Goal: Task Accomplishment & Management: Manage account settings

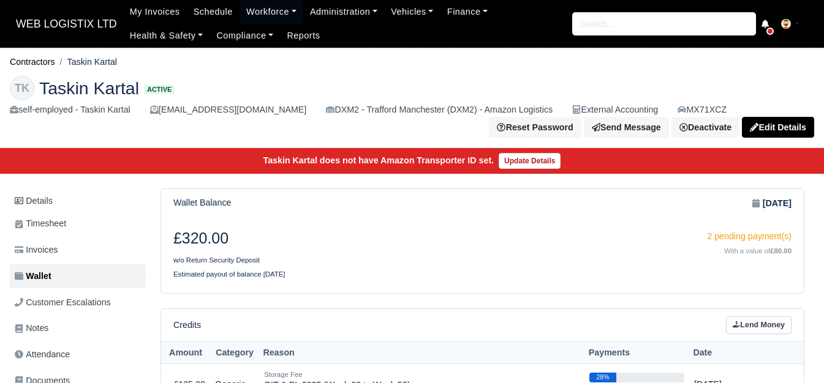
scroll to position [43, 0]
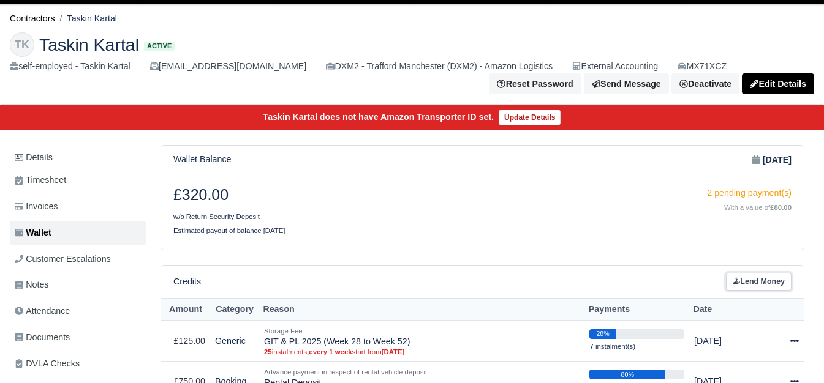
click at [734, 285] on icon at bounding box center [735, 281] width 7 height 7
click at [737, 284] on icon at bounding box center [735, 280] width 7 height 7
click at [614, 309] on th "Payments" at bounding box center [636, 309] width 105 height 23
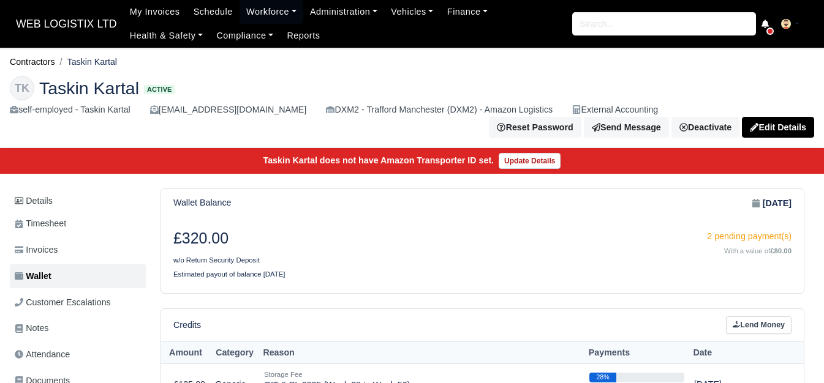
scroll to position [43, 0]
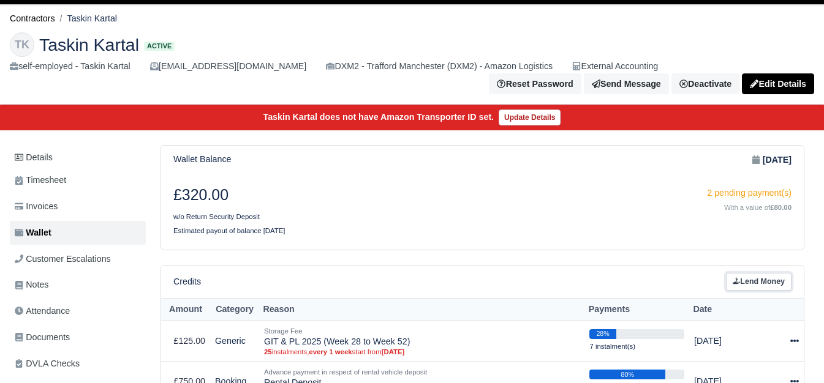
click at [745, 273] on link "Lend Money" at bounding box center [759, 282] width 66 height 18
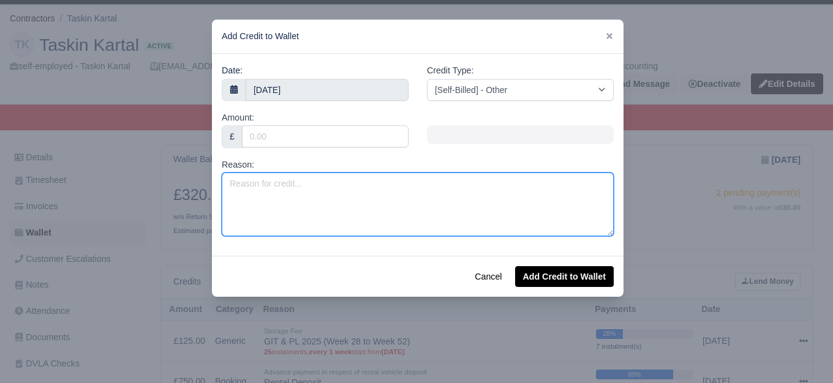
click at [375, 204] on textarea "Reason:" at bounding box center [418, 205] width 392 height 64
click at [337, 186] on textarea "Reason:" at bounding box center [418, 205] width 392 height 64
click at [321, 190] on textarea "Valet Charge -" at bounding box center [418, 205] width 392 height 64
paste textarea "MX71XCZ"
type textarea "Valet Charge - MX71XCZ (Offhired)"
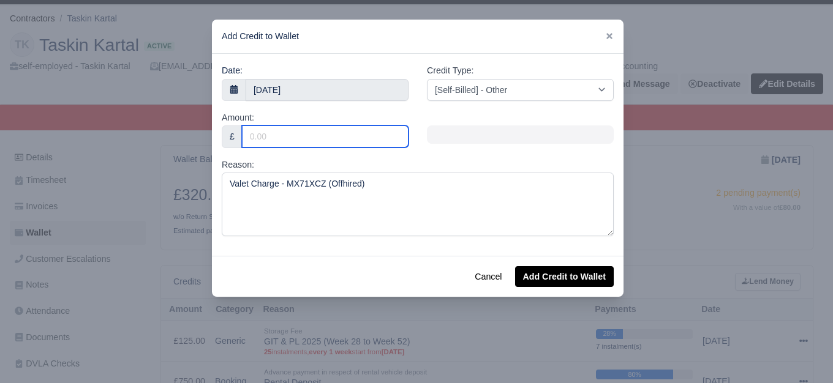
click at [306, 145] on input "Amount:" at bounding box center [325, 137] width 167 height 22
type input "72"
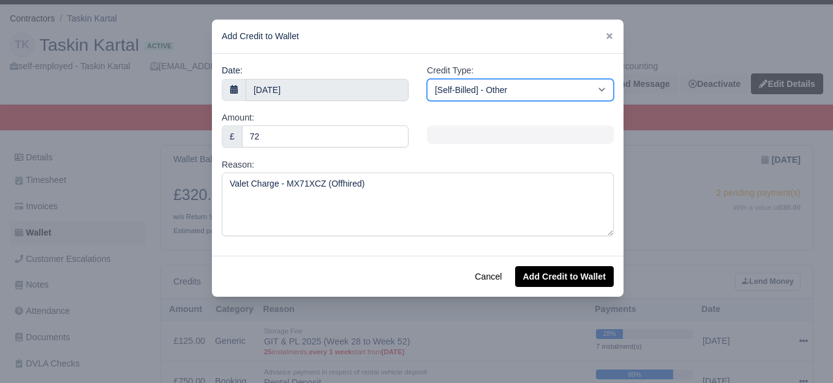
click at [535, 93] on select "[Self-Billed] - Other [Self-Billed] - Negative Invoice [Self-Billed] - Keychain…" at bounding box center [520, 90] width 187 height 22
click at [427, 79] on select "[Self-Billed] - Other [Self-Billed] - Negative Invoice [Self-Billed] - Keychain…" at bounding box center [520, 90] width 187 height 22
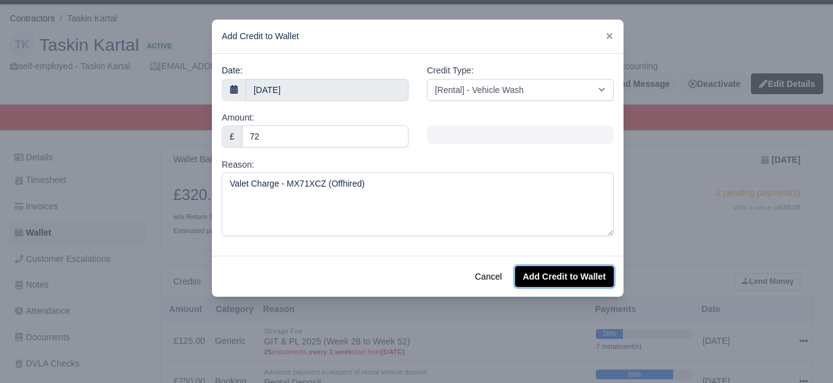
click at [538, 278] on button "Add Credit to Wallet" at bounding box center [564, 276] width 99 height 21
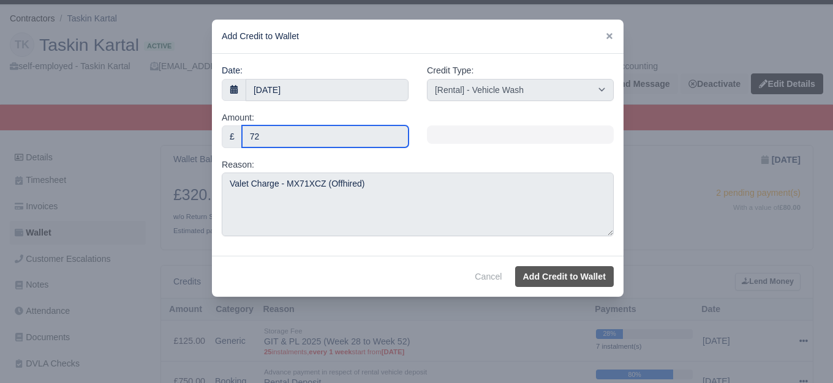
click at [367, 136] on input "72" at bounding box center [325, 137] width 167 height 22
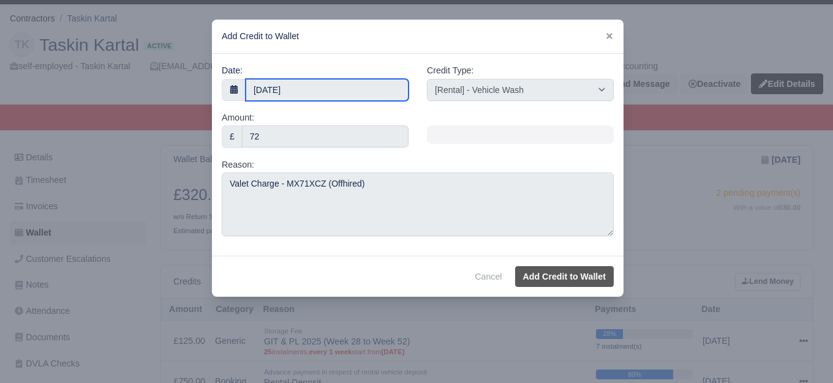
click at [301, 96] on body "WEB LOGISTIX LTD My Invoices Schedule Workforce Manpower Expiring Documents Lea…" at bounding box center [416, 148] width 833 height 383
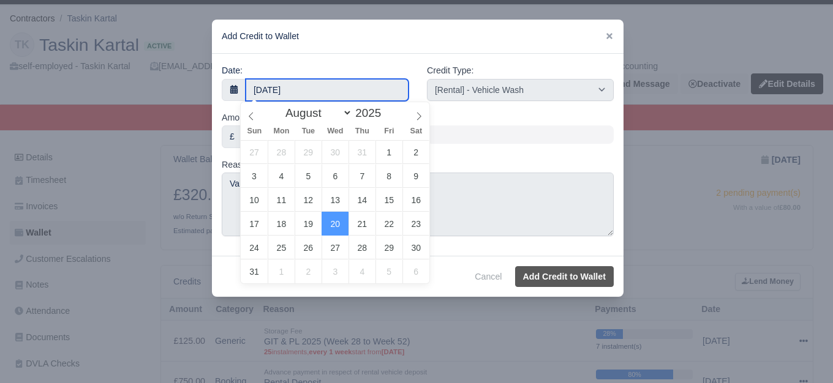
select select "other"
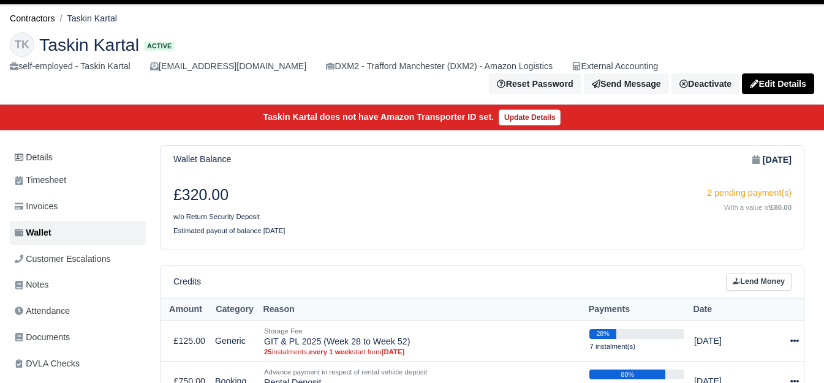
click at [581, 191] on div "2 pending payment(s)" at bounding box center [642, 193] width 300 height 14
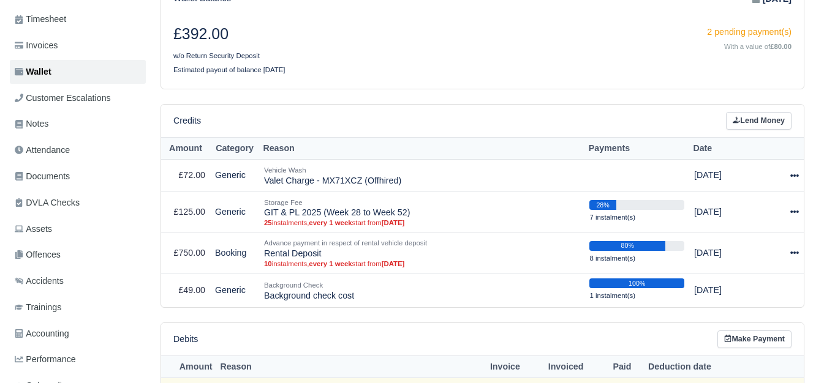
scroll to position [206, 0]
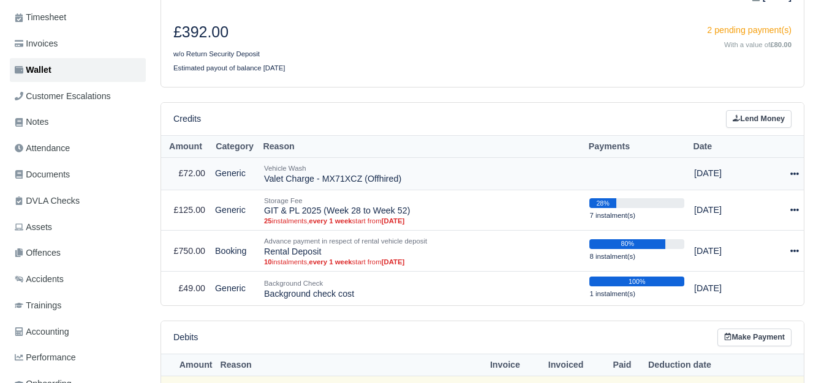
click at [794, 170] on icon at bounding box center [794, 174] width 9 height 9
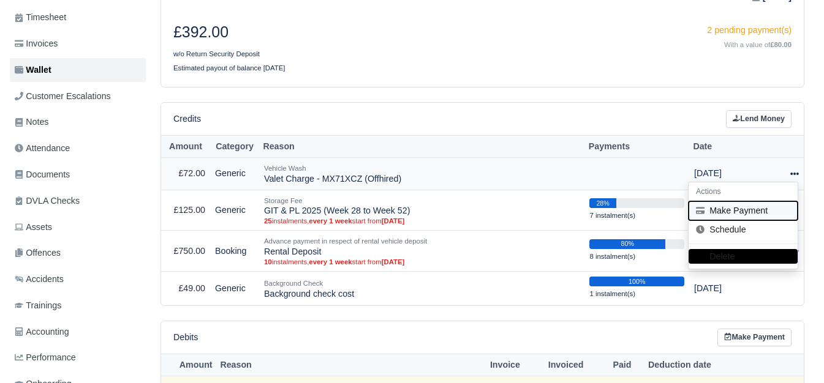
click at [763, 201] on button "Make Payment" at bounding box center [742, 210] width 109 height 19
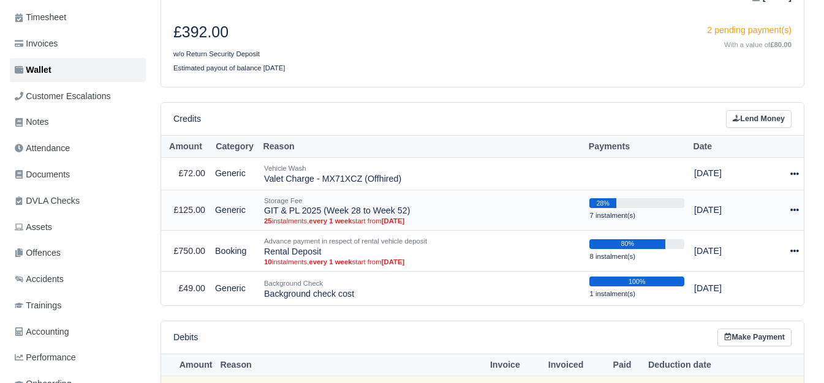
select select "6366"
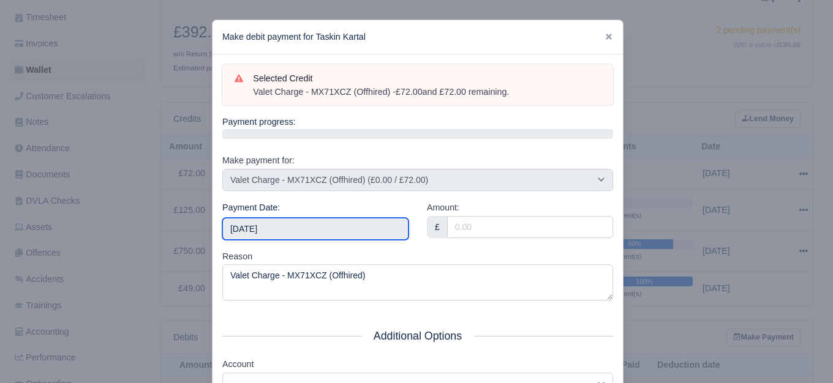
click at [283, 230] on input "2025-08-23" at bounding box center [315, 229] width 186 height 22
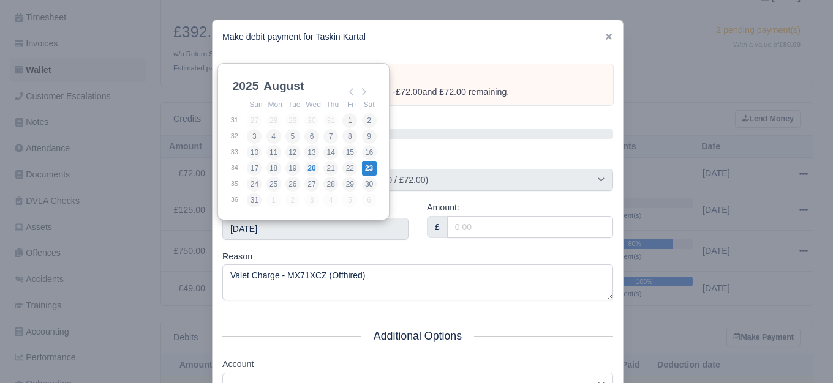
click at [715, 160] on div at bounding box center [416, 191] width 833 height 383
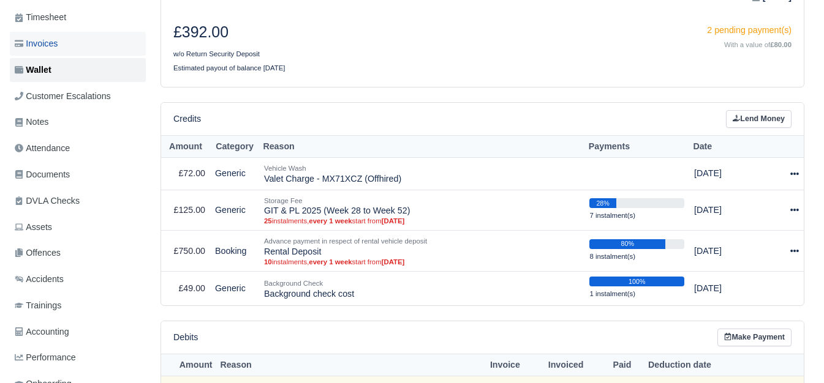
click at [71, 32] on link "Invoices" at bounding box center [78, 44] width 136 height 24
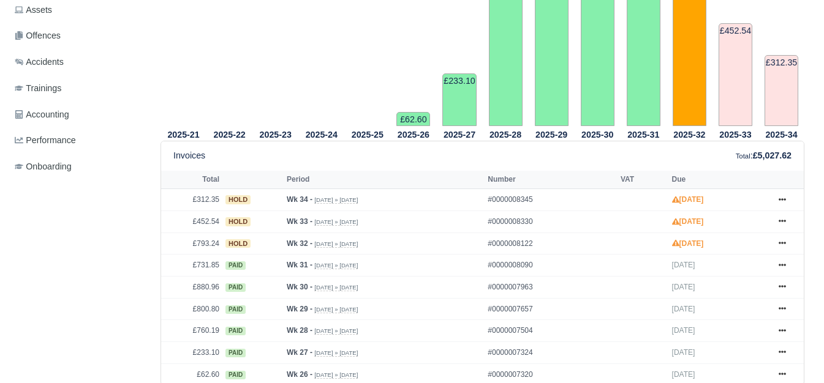
scroll to position [489, 0]
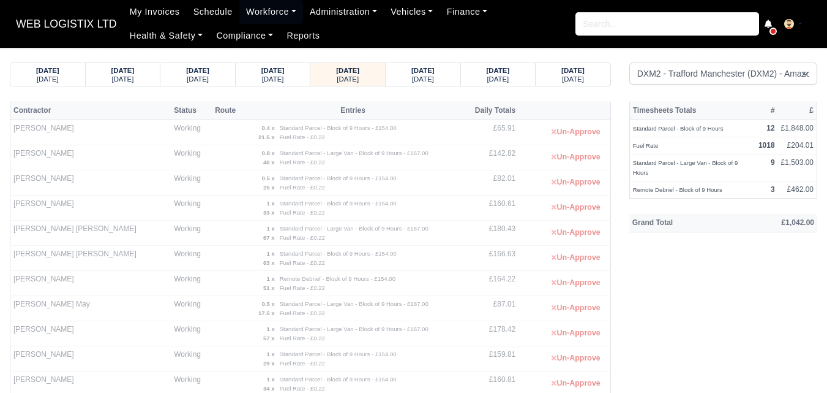
select select "1"
